Goal: Information Seeking & Learning: Learn about a topic

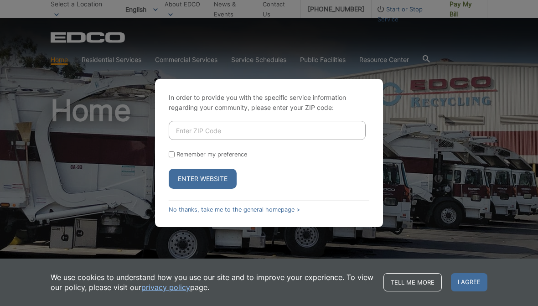
click at [232, 140] on input "Enter ZIP Code" at bounding box center [267, 130] width 197 height 19
click at [192, 140] on input "Enter ZIP Code" at bounding box center [267, 130] width 197 height 19
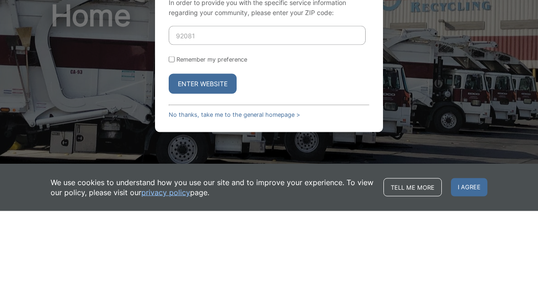
type input "92081"
click at [173, 151] on input "Remember my preference" at bounding box center [172, 154] width 6 height 6
checkbox input "true"
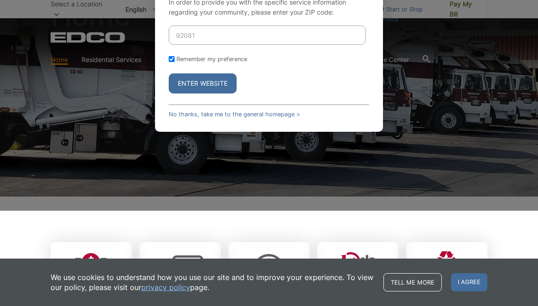
click at [212, 93] on button "Enter Website" at bounding box center [203, 83] width 68 height 20
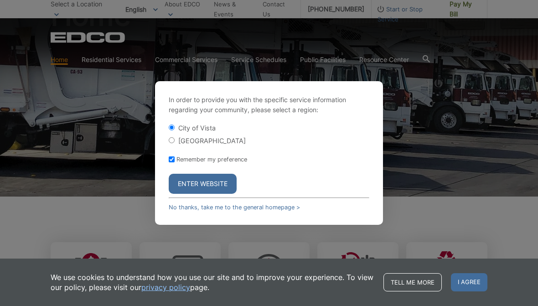
click at [215, 194] on button "Enter Website" at bounding box center [203, 184] width 68 height 20
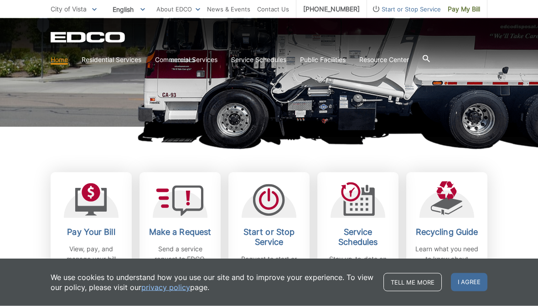
scroll to position [166, 0]
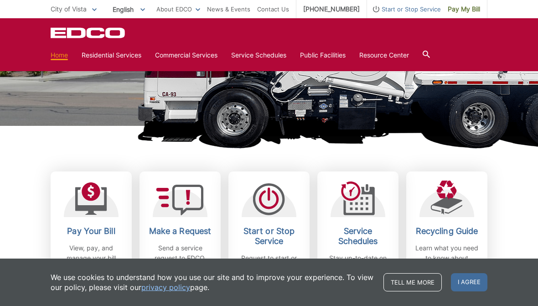
click at [88, 246] on p "View, pay, and manage your bill online." at bounding box center [90, 258] width 67 height 30
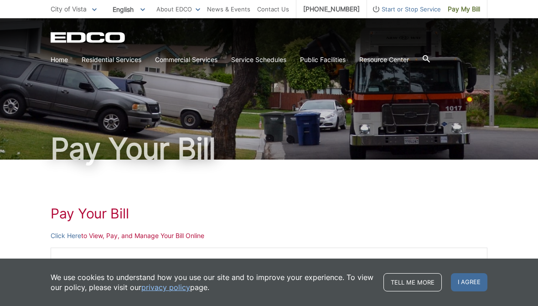
click at [172, 288] on link "privacy policy" at bounding box center [165, 287] width 49 height 10
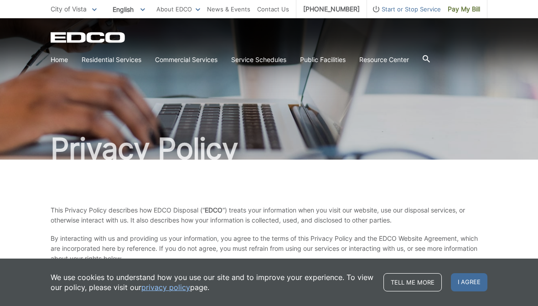
click at [0, 0] on icon at bounding box center [0, 0] width 0 height 0
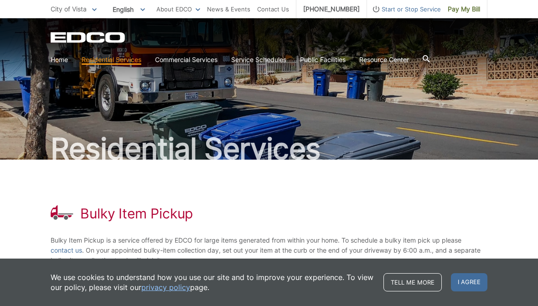
click at [0, 0] on link "Household Hazardous Waste" at bounding box center [0, 0] width 0 height 0
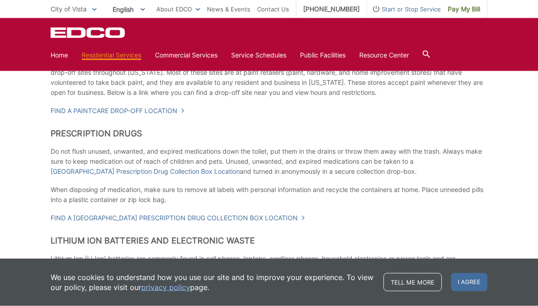
scroll to position [480, 0]
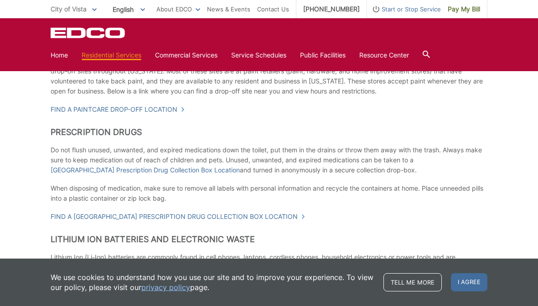
click at [168, 108] on link "Find a PaintCare drop-off location" at bounding box center [118, 109] width 135 height 10
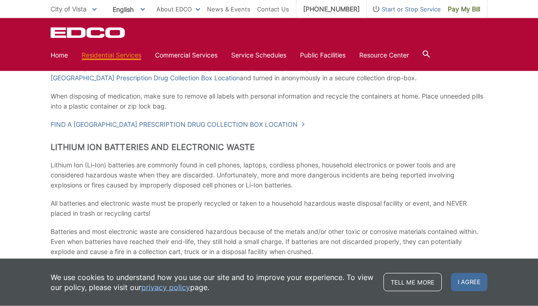
scroll to position [591, 0]
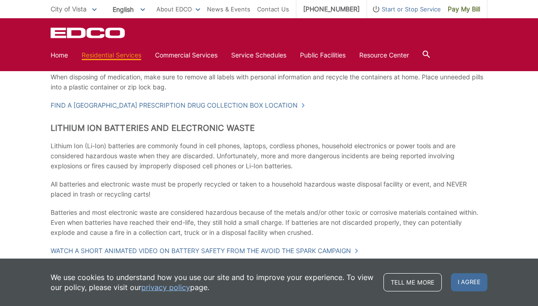
click at [285, 103] on link "Find a [GEOGRAPHIC_DATA] Prescription Drug Collection Box Location" at bounding box center [178, 105] width 255 height 10
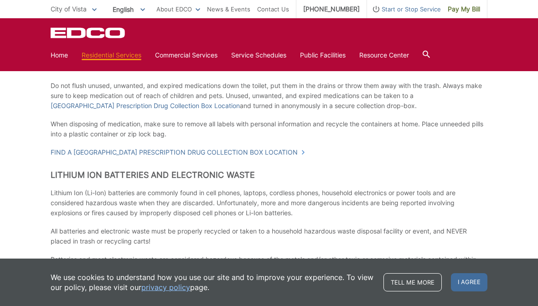
scroll to position [541, 0]
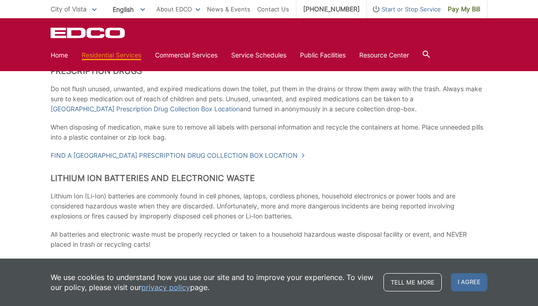
click at [278, 159] on link "Find a [GEOGRAPHIC_DATA] Prescription Drug Collection Box Location" at bounding box center [178, 155] width 255 height 10
